Goal: Information Seeking & Learning: Learn about a topic

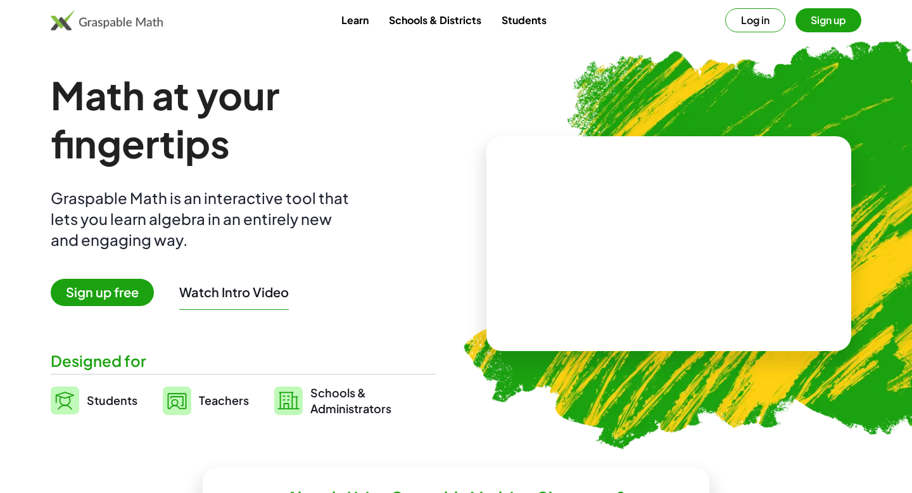
click at [533, 19] on link "Students" at bounding box center [523, 19] width 65 height 23
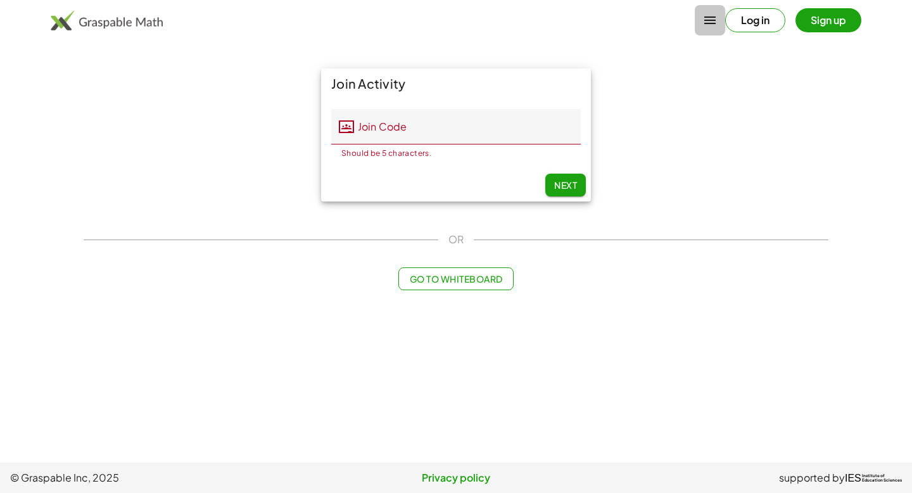
click at [709, 21] on icon "button" at bounding box center [709, 20] width 15 height 15
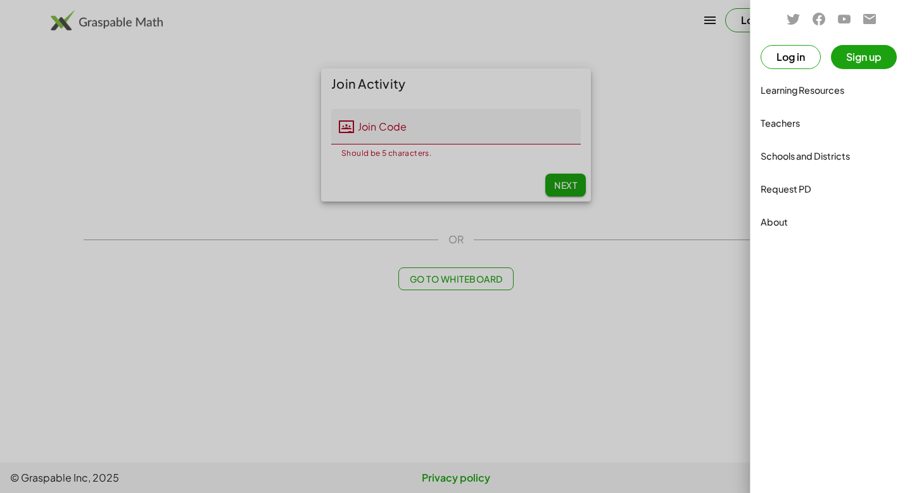
click at [705, 146] on div at bounding box center [456, 246] width 912 height 493
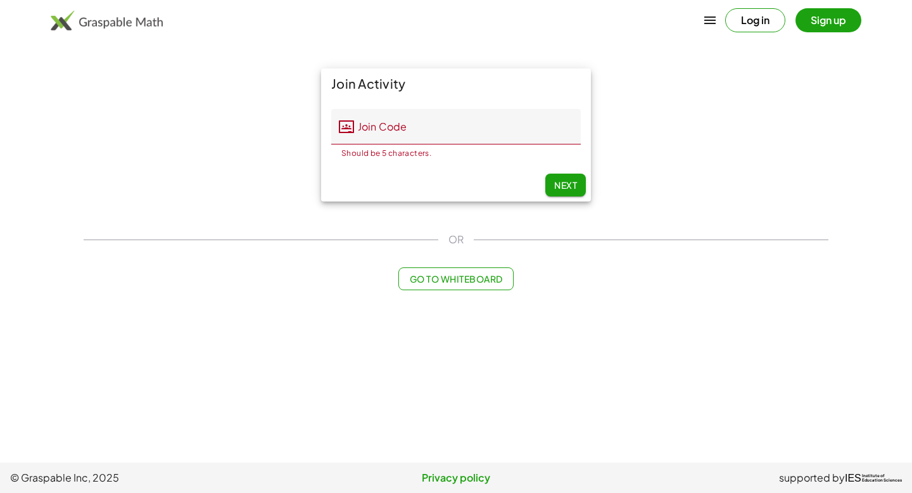
click at [464, 129] on input "Join Code" at bounding box center [467, 126] width 227 height 35
click at [96, 22] on img at bounding box center [107, 20] width 112 height 20
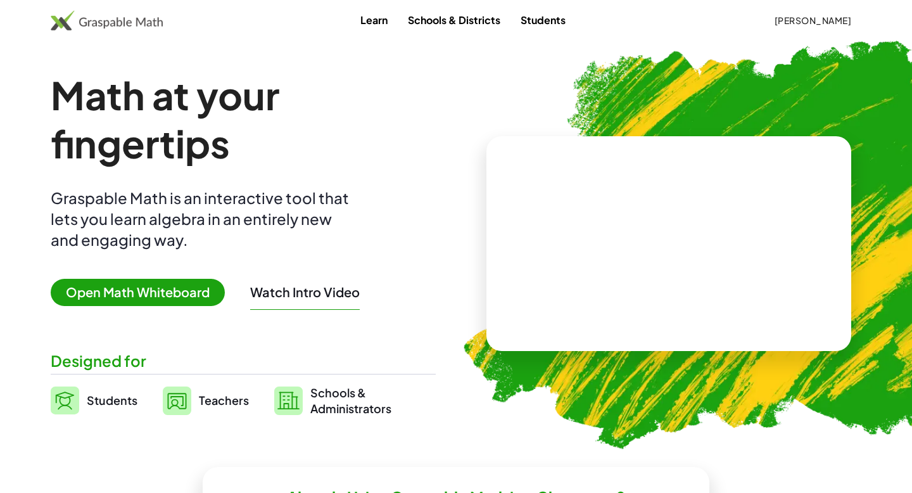
click at [108, 402] on span "Students" at bounding box center [112, 400] width 51 height 15
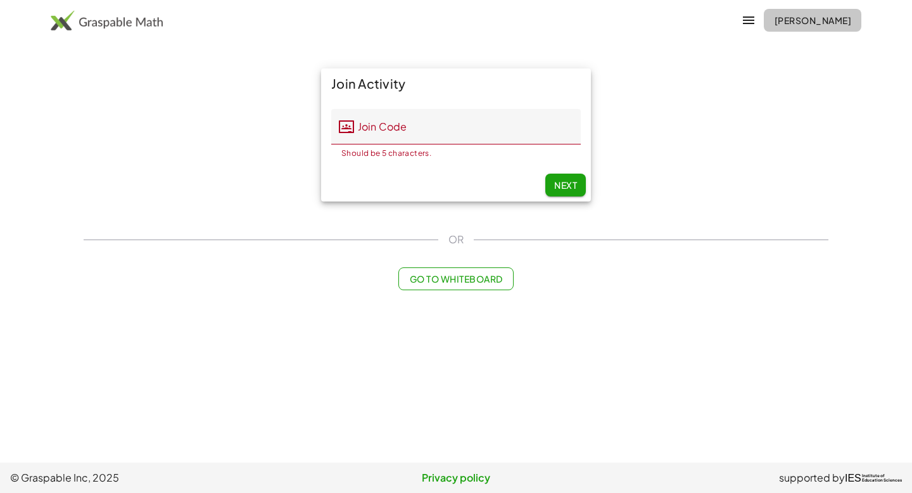
click at [774, 21] on span "Christine Albright" at bounding box center [812, 20] width 77 height 11
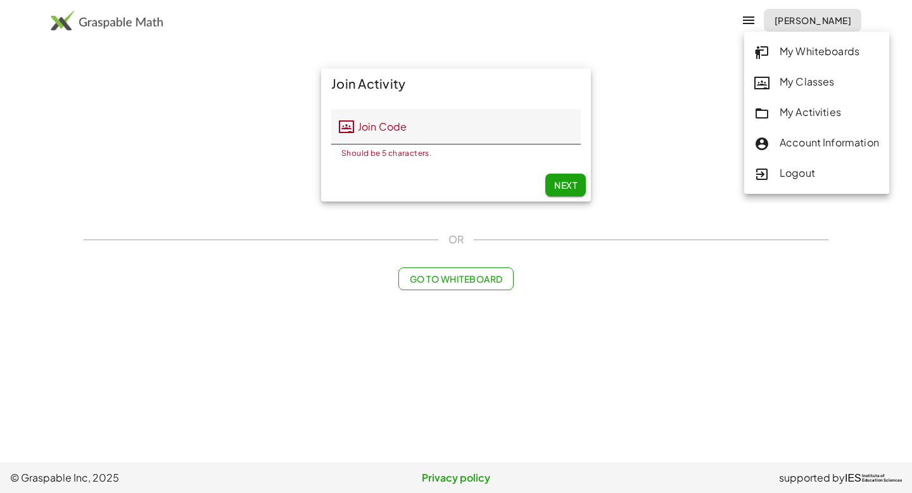
click at [117, 10] on img at bounding box center [107, 20] width 112 height 20
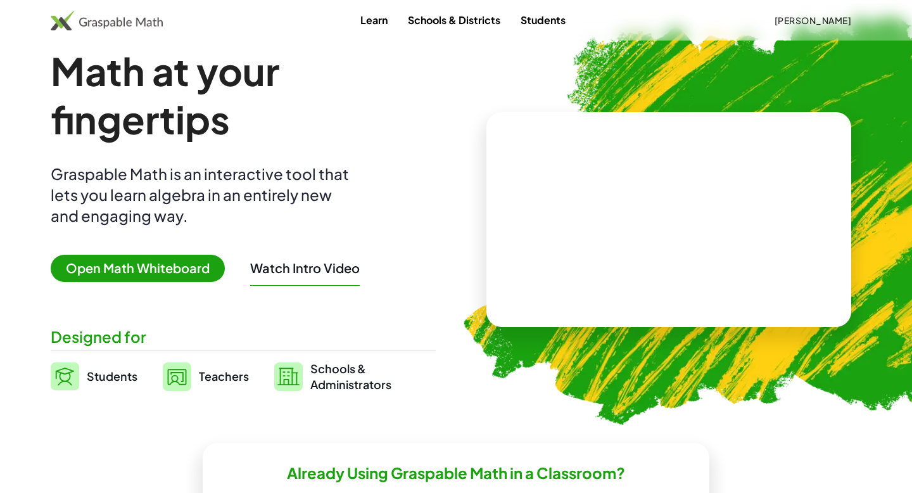
scroll to position [20, 0]
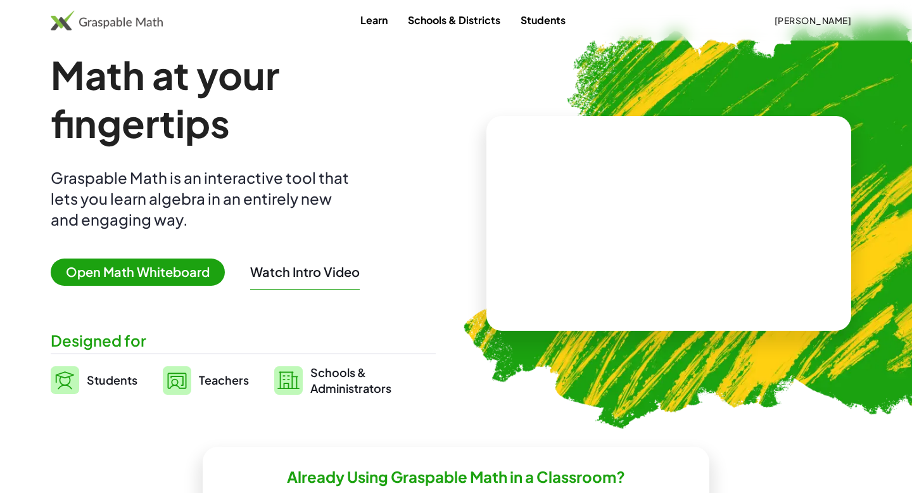
click at [294, 272] on button "Watch Intro Video" at bounding box center [305, 271] width 110 height 16
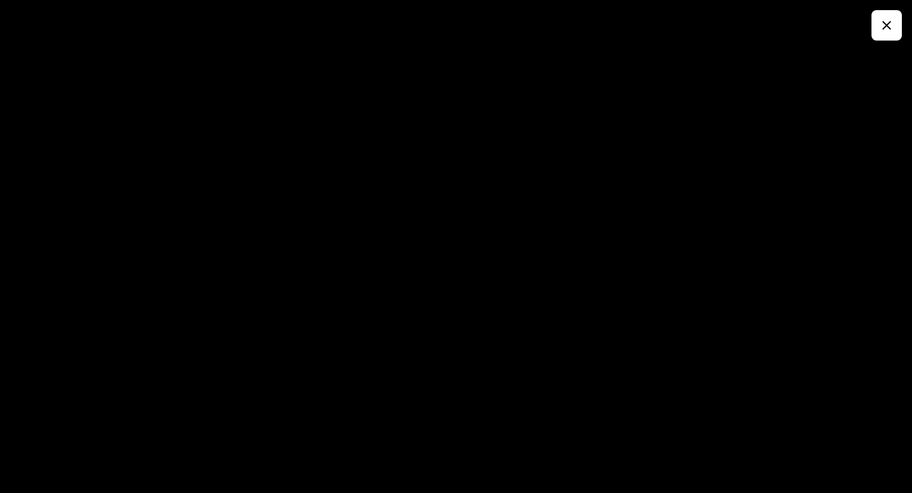
scroll to position [0, 0]
